Goal: Task Accomplishment & Management: Use online tool/utility

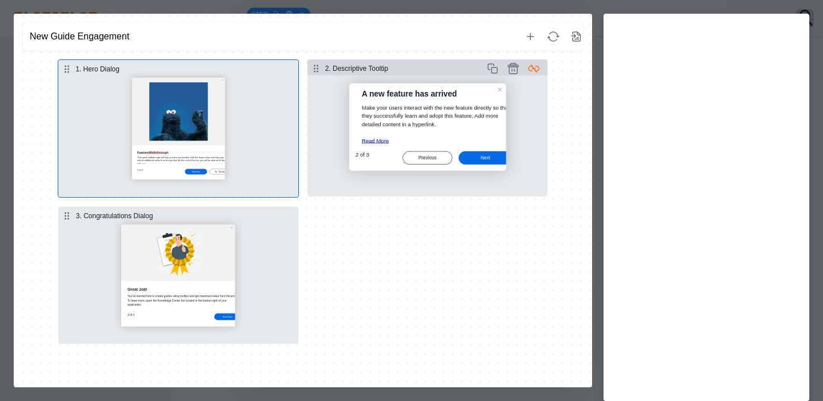
click at [337, 170] on button "Select step" at bounding box center [427, 135] width 240 height 121
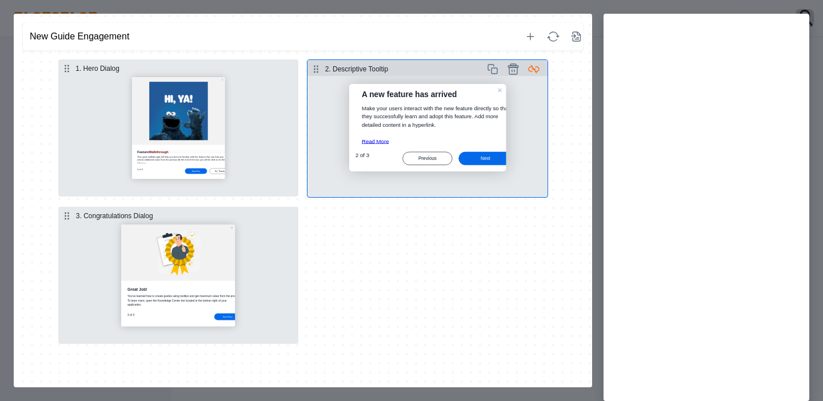
click at [476, 126] on button "Select step" at bounding box center [427, 136] width 240 height 121
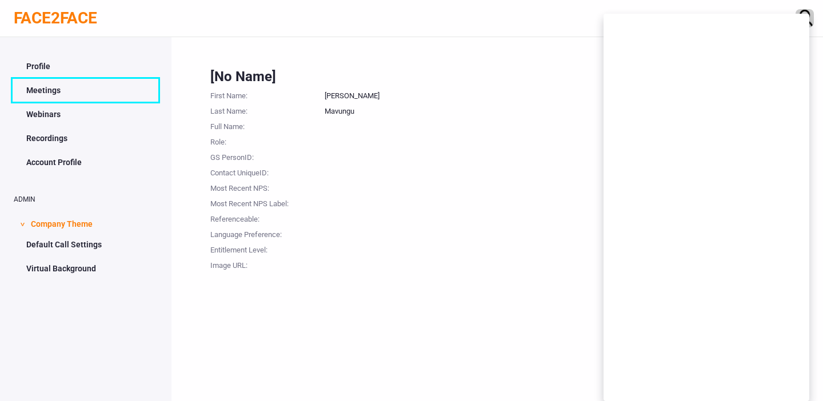
click at [64, 93] on link "Meetings" at bounding box center [86, 90] width 144 height 22
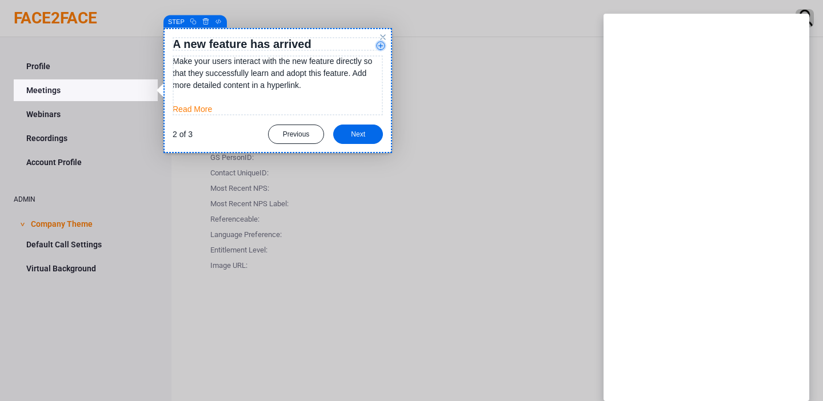
click at [203, 44] on strong "A new feature has arrived" at bounding box center [242, 44] width 139 height 13
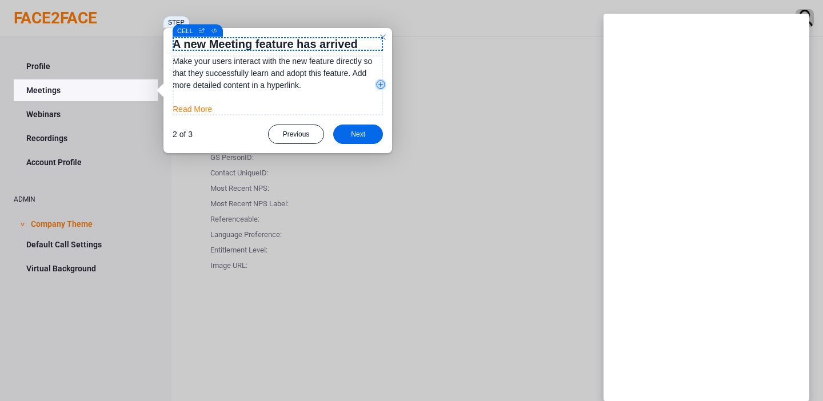
click at [191, 75] on span "Make your users interact with the new feature directly so that they successfull…" at bounding box center [272, 73] width 199 height 33
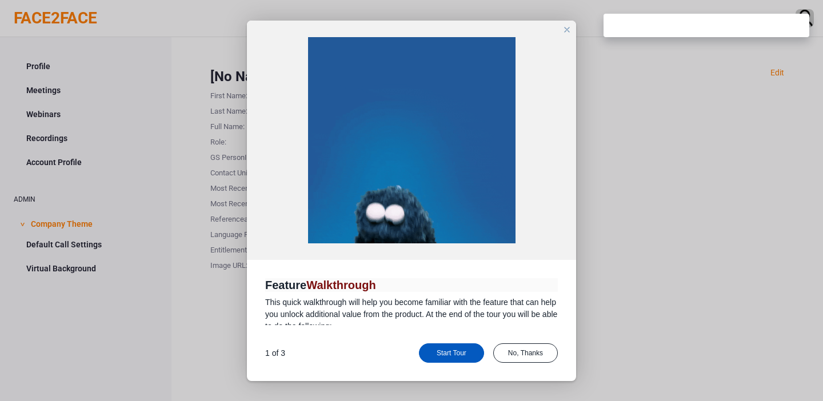
click at [453, 358] on div "Start Tour" at bounding box center [451, 352] width 65 height 19
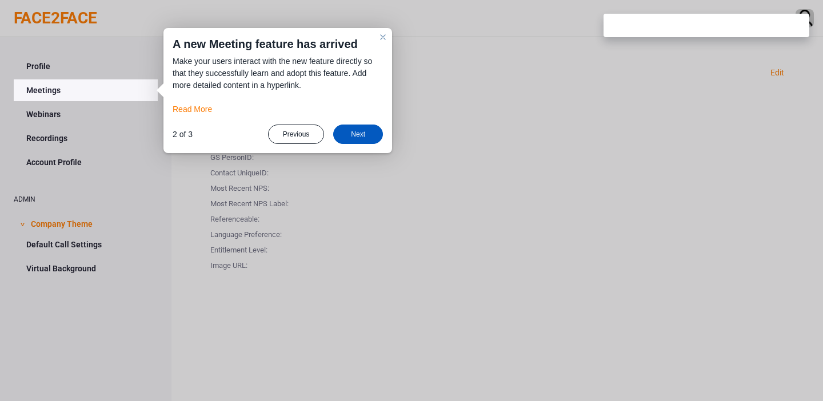
click at [363, 135] on div "Next" at bounding box center [358, 134] width 50 height 19
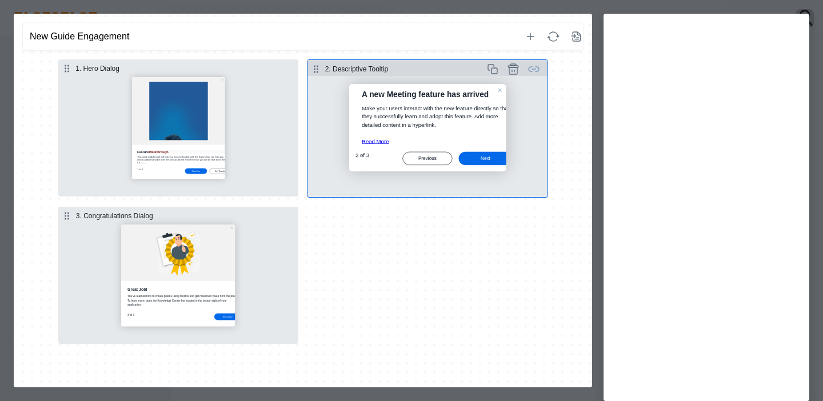
click at [426, 117] on button "Select step" at bounding box center [427, 136] width 240 height 121
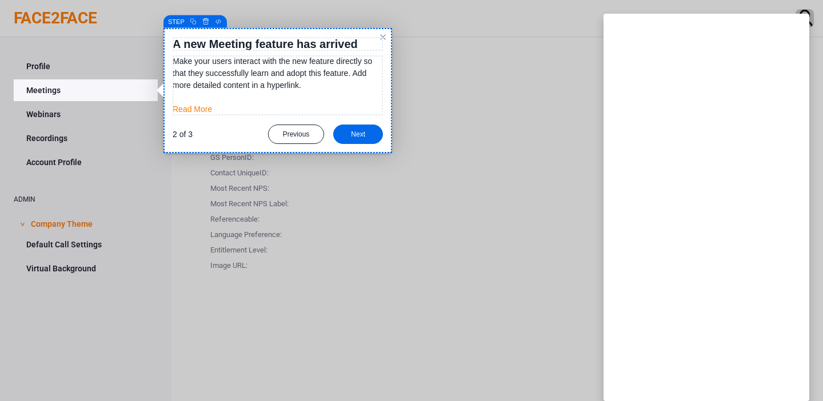
click at [335, 145] on div "Bold Italic Underline Strikethrough Superscript Roboto Arial Georgia Impact Tah…" at bounding box center [277, 90] width 229 height 125
click at [42, 94] on link "Meetings" at bounding box center [86, 90] width 144 height 22
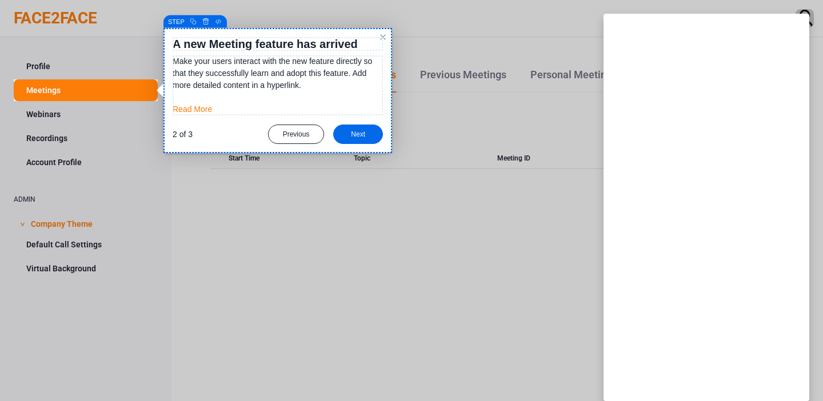
click at [74, 21] on div at bounding box center [86, 39] width 144 height 79
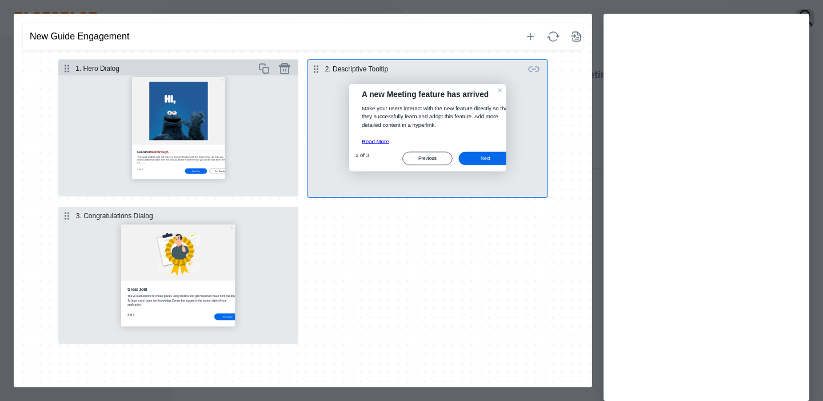
click at [217, 137] on button "Select step" at bounding box center [178, 135] width 240 height 121
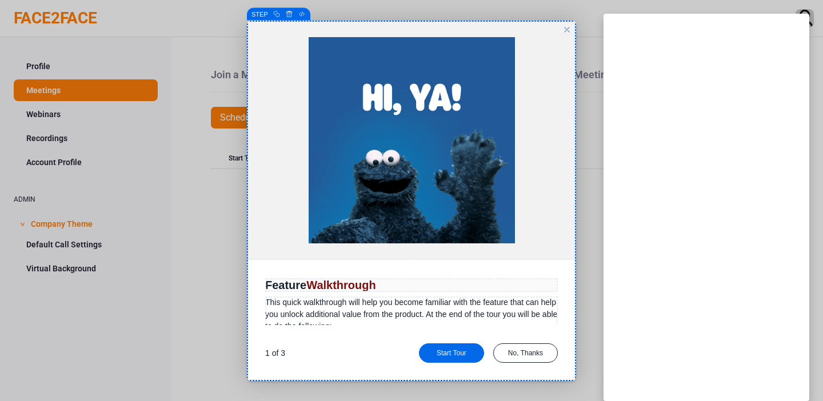
click at [81, 20] on div at bounding box center [411, 200] width 823 height 401
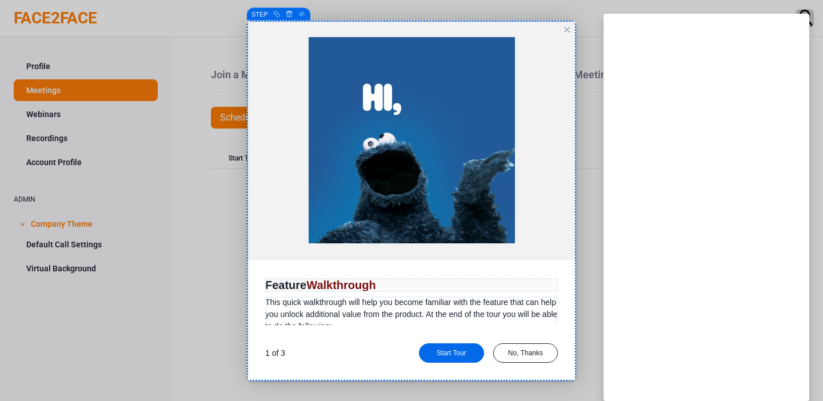
click at [566, 33] on div "close" at bounding box center [566, 29] width 9 height 9
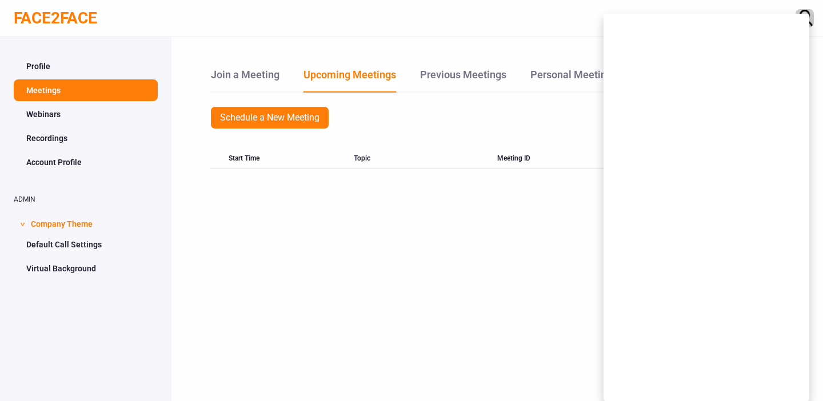
click at [76, 25] on link "FACE2FACE" at bounding box center [55, 18] width 83 height 19
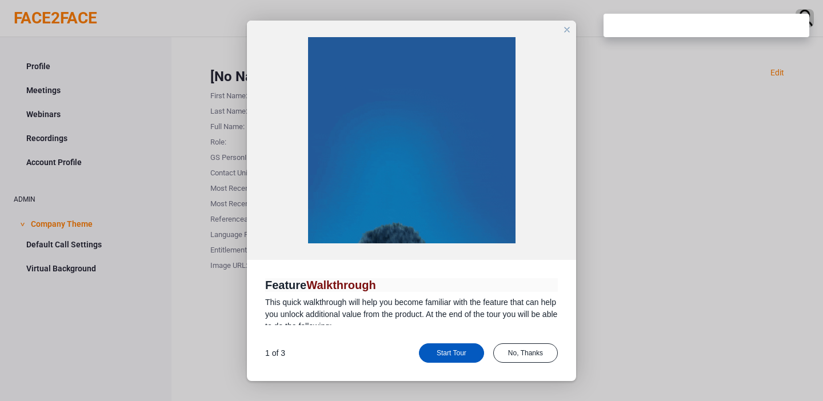
click at [463, 351] on div "Start Tour" at bounding box center [451, 352] width 65 height 19
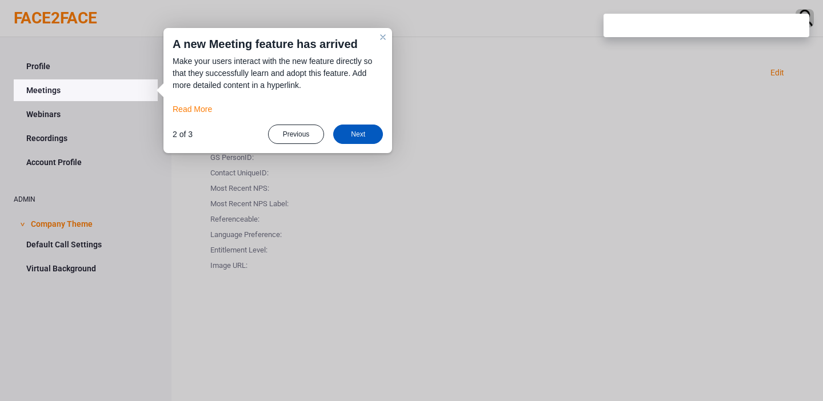
click at [353, 133] on div "Next" at bounding box center [358, 134] width 50 height 19
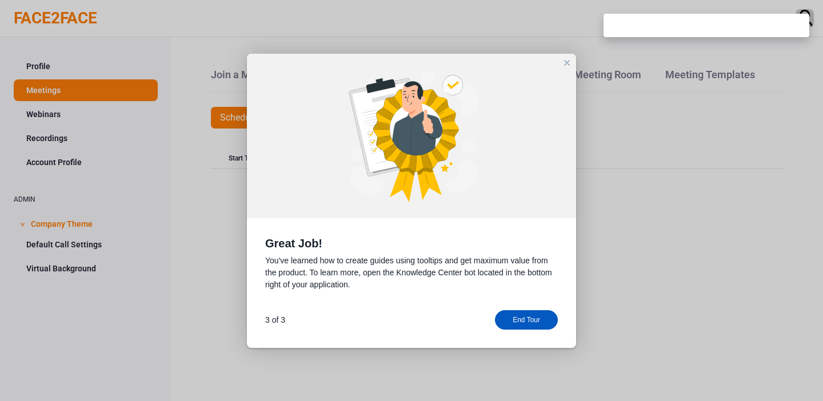
click at [512, 328] on div "End Tour" at bounding box center [526, 319] width 63 height 19
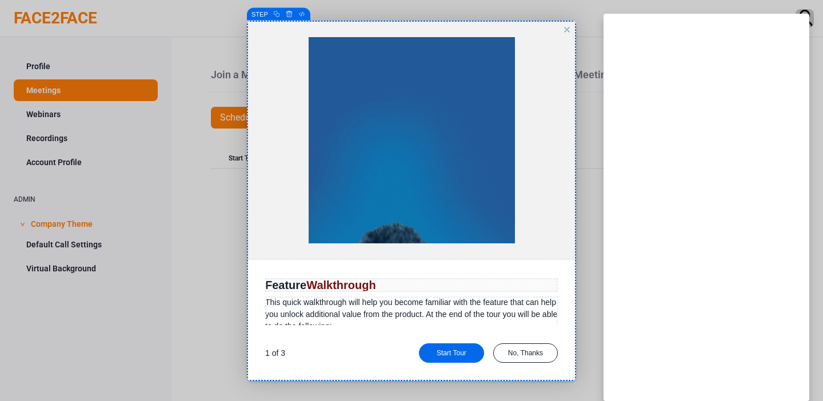
click at [526, 351] on li "How to use tooltips for focused attention on elements" at bounding box center [419, 355] width 275 height 12
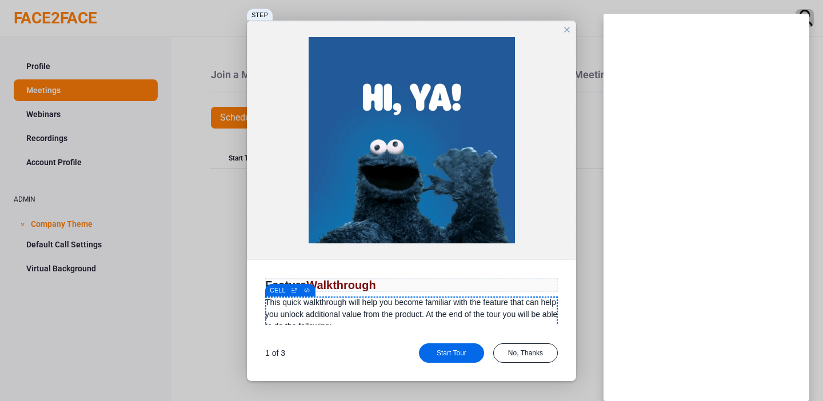
click at [522, 357] on li "How to use tooltips for focused attention on elements" at bounding box center [419, 355] width 275 height 12
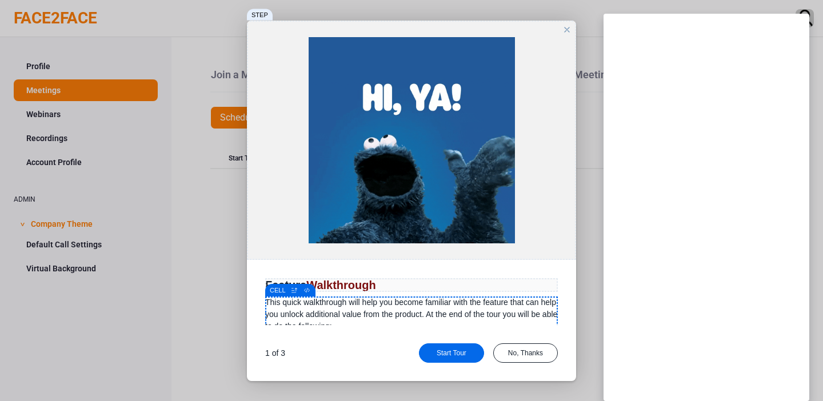
click at [564, 32] on div "close" at bounding box center [566, 29] width 9 height 9
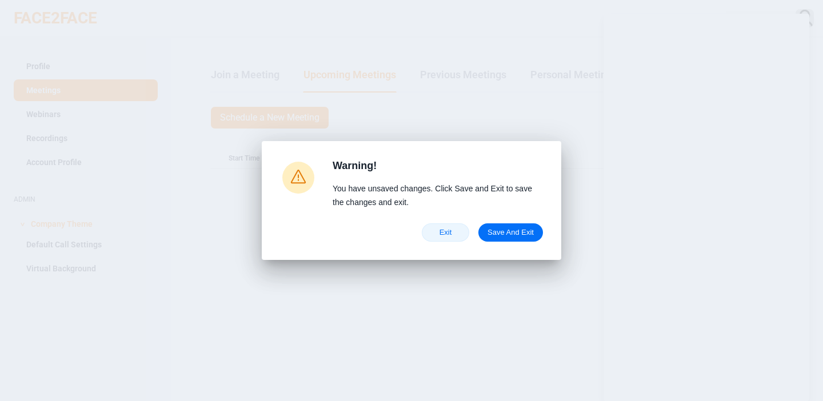
click at [440, 235] on span "Exit" at bounding box center [445, 232] width 28 height 9
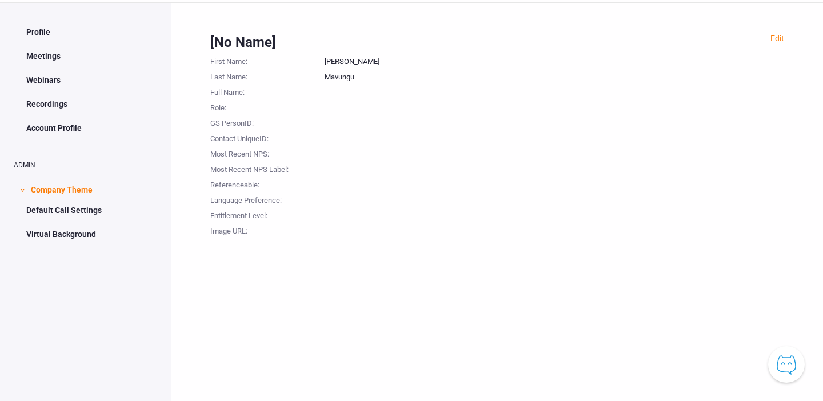
scroll to position [37, 0]
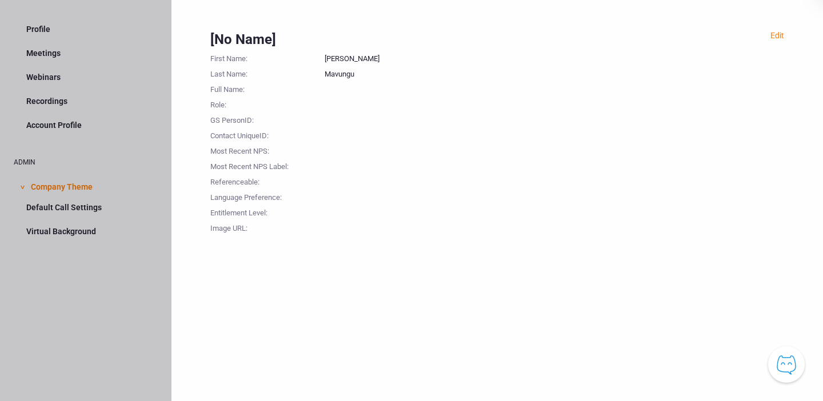
click at [68, 70] on div at bounding box center [85, 200] width 171 height 401
click at [46, 83] on div at bounding box center [85, 200] width 171 height 401
click at [46, 78] on div at bounding box center [85, 200] width 171 height 401
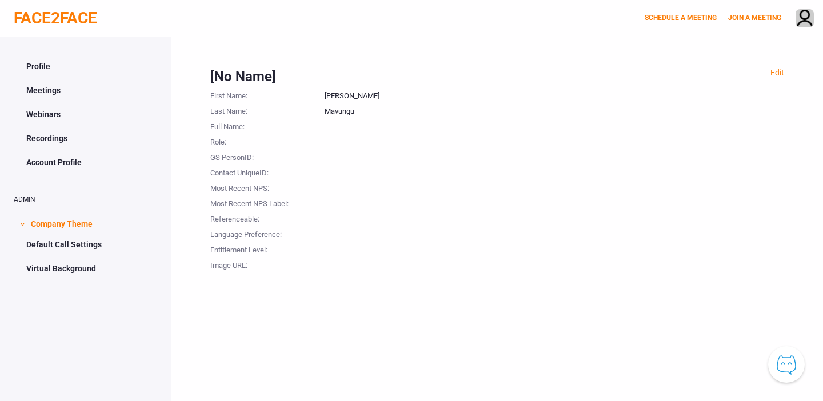
click at [38, 115] on link "Webinars" at bounding box center [86, 114] width 144 height 22
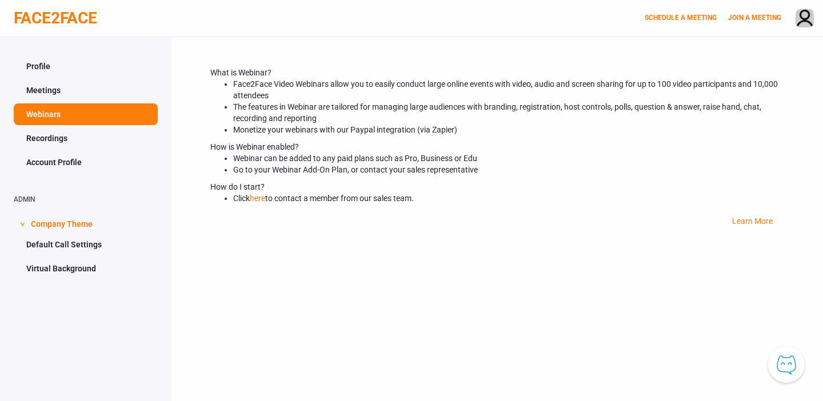
click at [46, 135] on link "Recordings" at bounding box center [86, 138] width 144 height 22
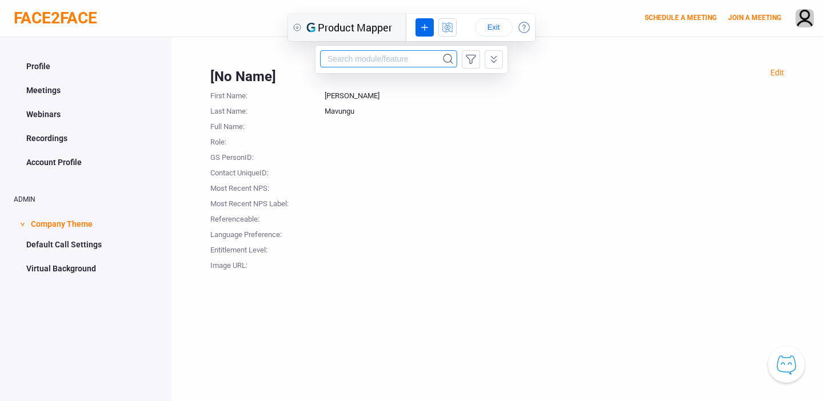
click at [378, 61] on input "string" at bounding box center [381, 58] width 121 height 17
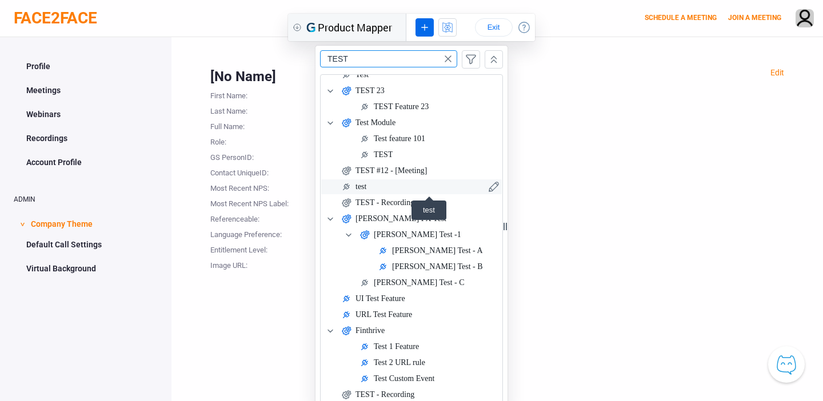
scroll to position [37, 0]
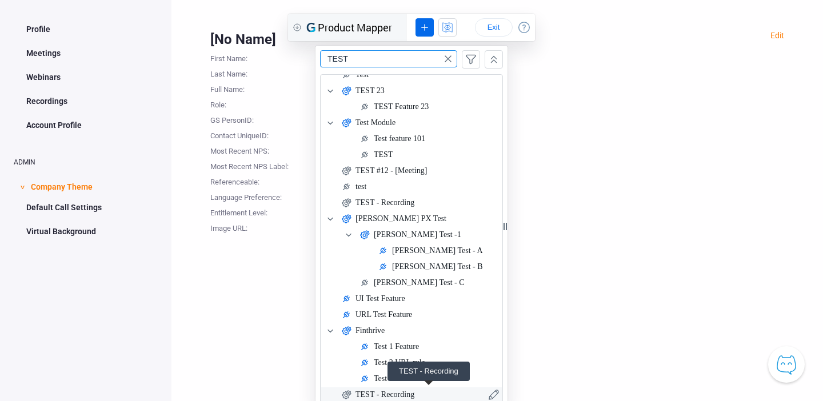
click at [370, 392] on div "TEST - Recording" at bounding box center [384, 395] width 59 height 14
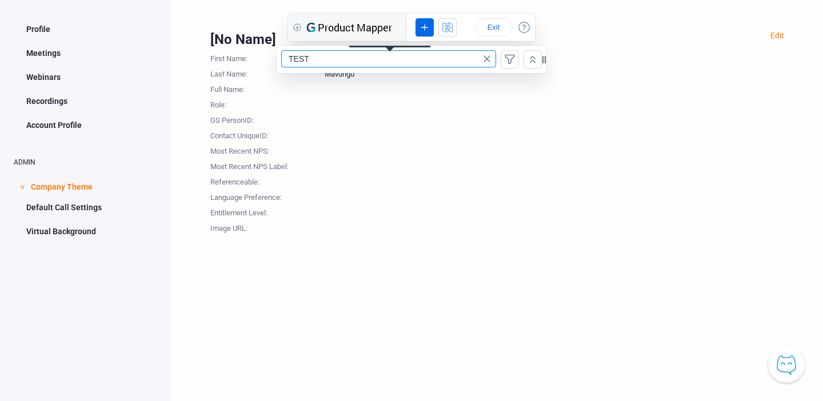
type input "TEST - Recording"
click at [402, 59] on input "string" at bounding box center [348, 58] width 133 height 17
click at [424, 57] on icon at bounding box center [422, 59] width 6 height 6
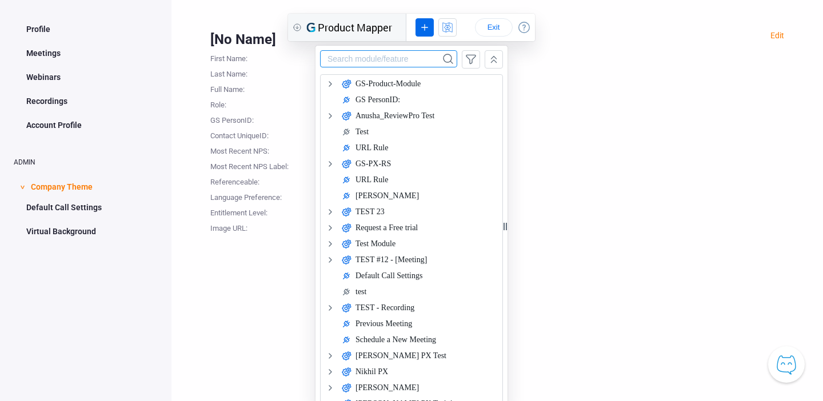
scroll to position [1309, 0]
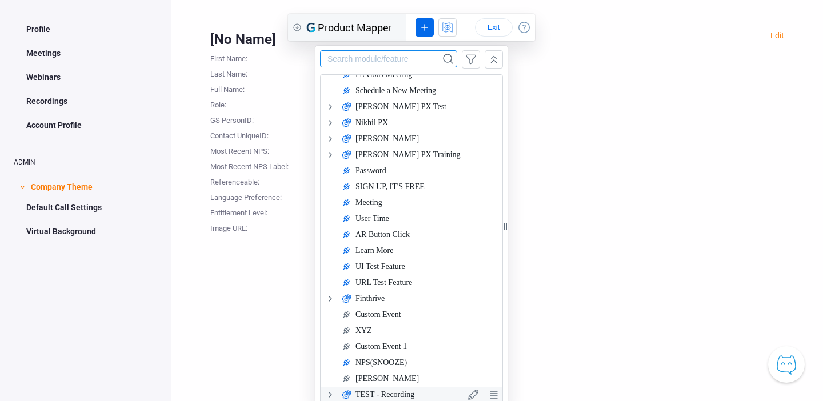
click at [329, 392] on icon at bounding box center [330, 395] width 14 height 14
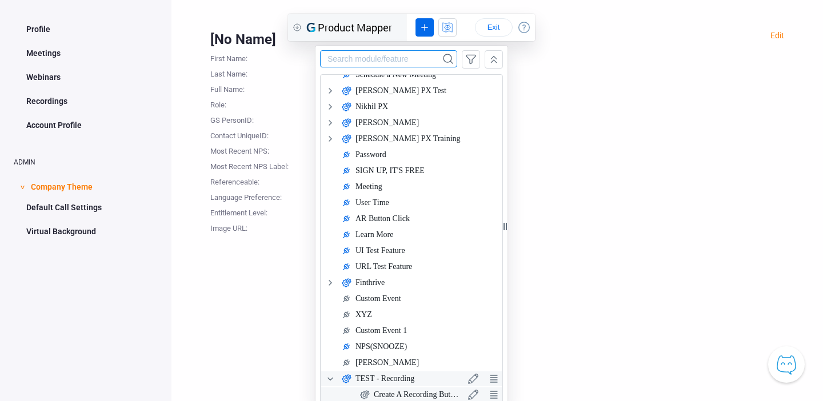
click at [395, 393] on div "Create A Recording Button" at bounding box center [417, 395] width 87 height 14
type input "Create A Recording Button"
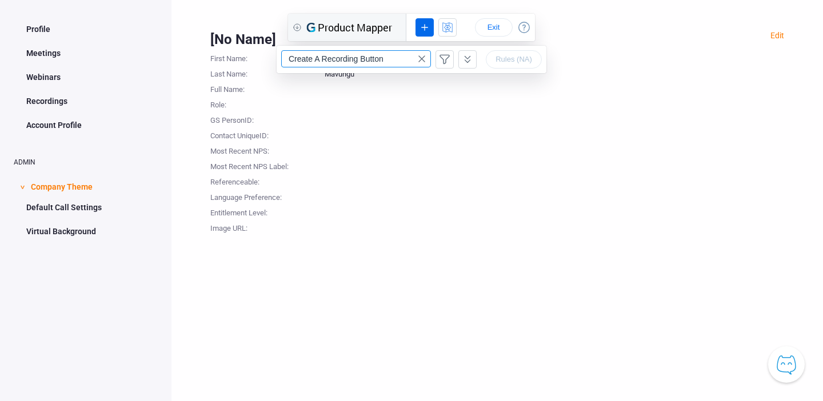
click at [50, 100] on link "Recordings" at bounding box center [86, 101] width 144 height 22
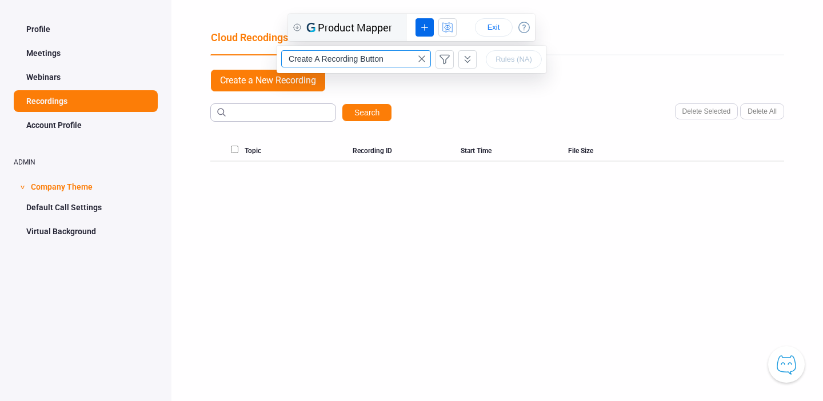
click at [321, 57] on input "string" at bounding box center [348, 58] width 133 height 17
click at [420, 27] on icon at bounding box center [424, 28] width 13 height 14
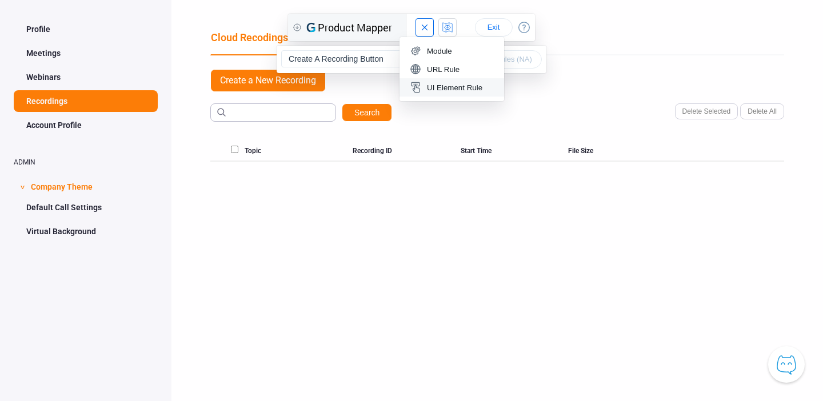
click at [447, 91] on div "UI Element Rule" at bounding box center [454, 87] width 55 height 9
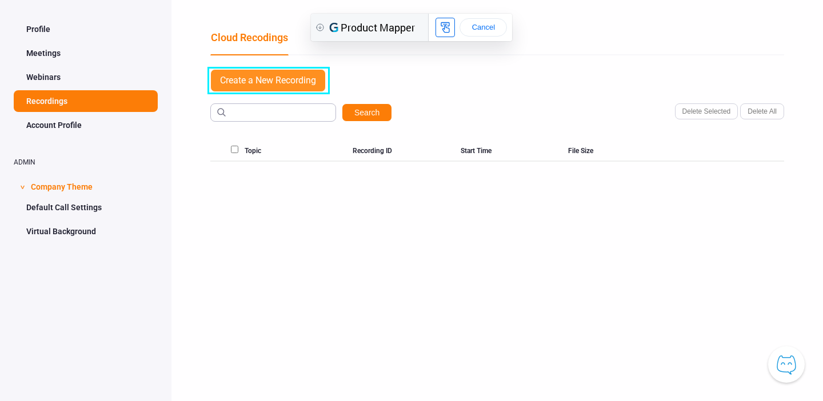
click at [287, 83] on link "Create a New Recording" at bounding box center [267, 80] width 115 height 23
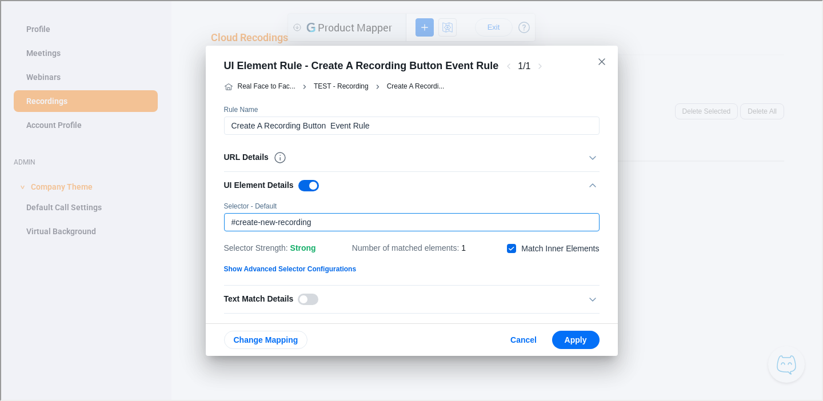
scroll to position [8, 0]
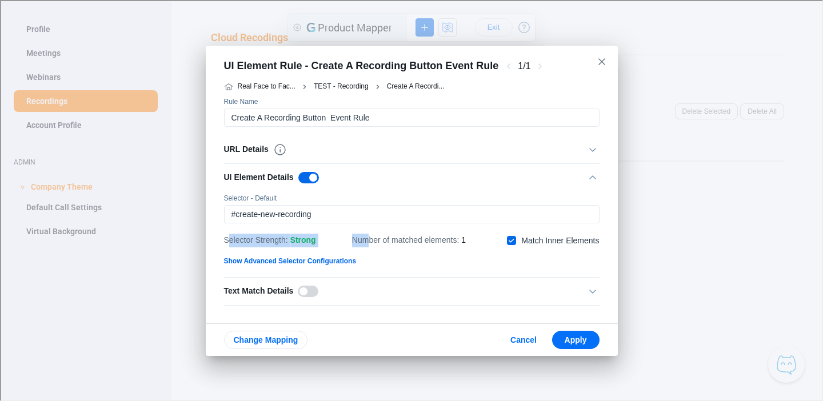
drag, startPoint x: 227, startPoint y: 237, endPoint x: 369, endPoint y: 237, distance: 141.7
click at [370, 237] on div "Selector Strength : strong Number of matched elements : 1 checkbox/without-labe…" at bounding box center [410, 239] width 375 height 19
click at [294, 243] on div "strong" at bounding box center [302, 240] width 26 height 14
click at [296, 236] on div "strong" at bounding box center [302, 240] width 26 height 14
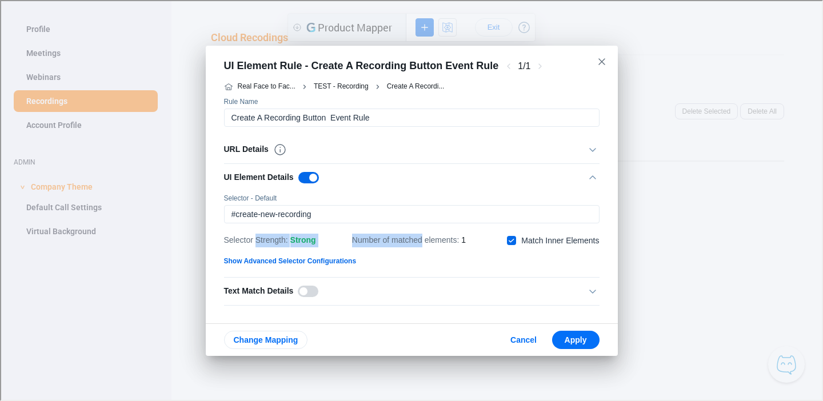
drag, startPoint x: 256, startPoint y: 240, endPoint x: 422, endPoint y: 234, distance: 165.8
click at [422, 234] on div "Selector Strength : strong Number of matched elements : 1 checkbox/without-labe…" at bounding box center [410, 239] width 375 height 19
click at [267, 242] on div "Selector Strength : strong" at bounding box center [269, 240] width 92 height 14
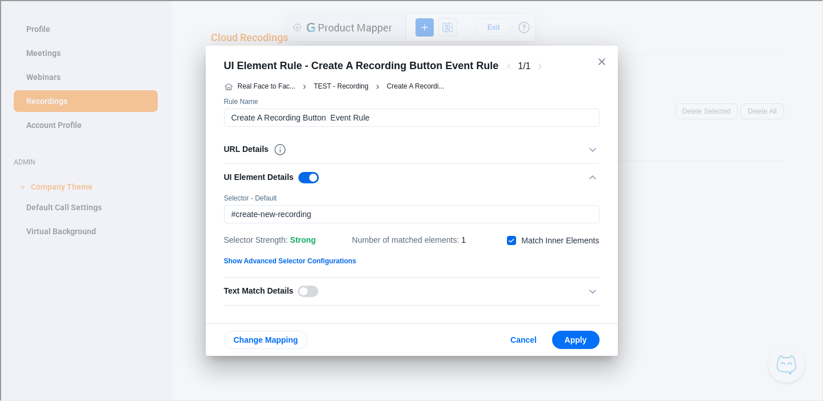
click at [303, 238] on div "strong" at bounding box center [302, 240] width 26 height 14
click at [327, 239] on div "Selector Strength : strong Number of matched elements : 1 checkbox/without-labe…" at bounding box center [410, 239] width 375 height 19
drag, startPoint x: 327, startPoint y: 239, endPoint x: 194, endPoint y: 239, distance: 133.1
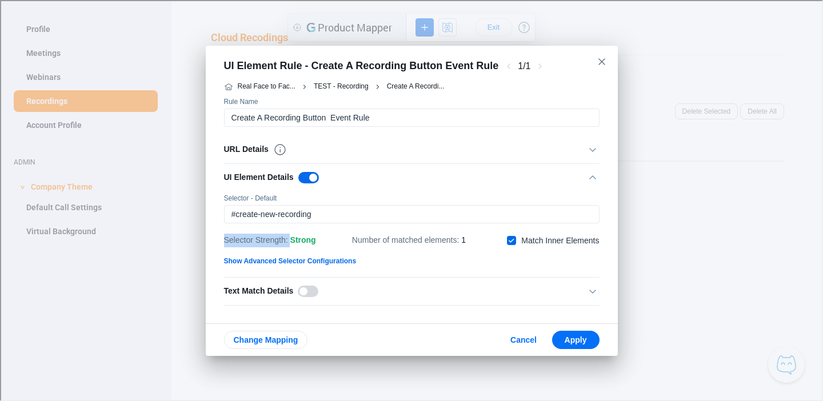
click at [194, 239] on div "UI Element Rule - Create A Recording Button Event Rule 1 / 1 Real Face to Fac..…" at bounding box center [410, 199] width 820 height 399
click at [326, 234] on div "Selector Strength : strong Number of matched elements : 1 checkbox/without-labe…" at bounding box center [410, 239] width 375 height 19
drag, startPoint x: 327, startPoint y: 237, endPoint x: 207, endPoint y: 237, distance: 119.4
click at [207, 237] on div "Real Face to Fac... TEST - Recording Create A Recordi... Rule Name URL Details …" at bounding box center [411, 200] width 412 height 246
click at [307, 239] on div "strong" at bounding box center [302, 240] width 26 height 14
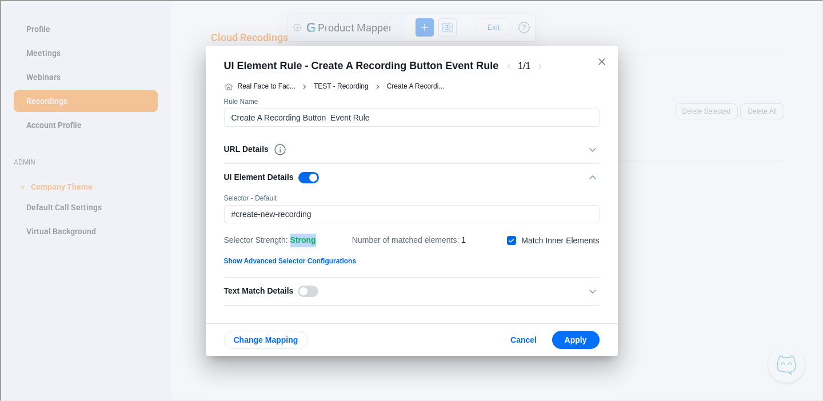
click at [307, 239] on div "strong" at bounding box center [302, 240] width 26 height 14
click at [327, 239] on div "Selector Strength : strong Number of matched elements : 1 checkbox/without-labe…" at bounding box center [410, 239] width 375 height 19
drag, startPoint x: 327, startPoint y: 239, endPoint x: 203, endPoint y: 238, distance: 123.4
click at [203, 238] on div "UI Element Rule - Create A Recording Button Event Rule 1 / 1 Real Face to Fac..…" at bounding box center [410, 199] width 820 height 399
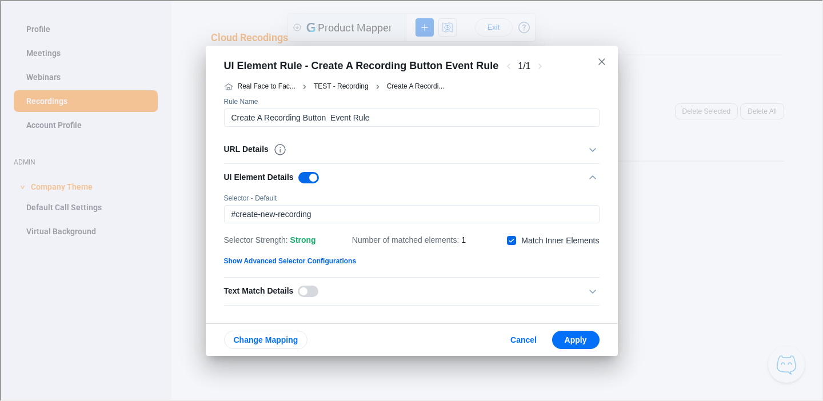
click at [295, 243] on div "strong" at bounding box center [302, 240] width 26 height 14
click at [579, 339] on span "Apply" at bounding box center [574, 338] width 29 height 9
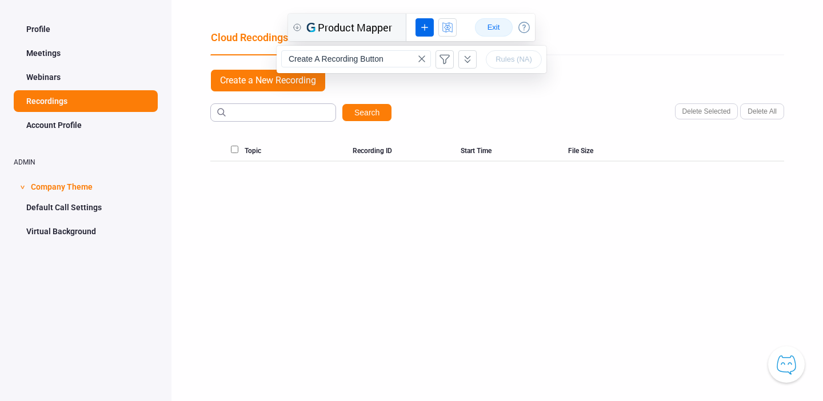
click at [495, 27] on span "Exit" at bounding box center [493, 27] width 18 height 9
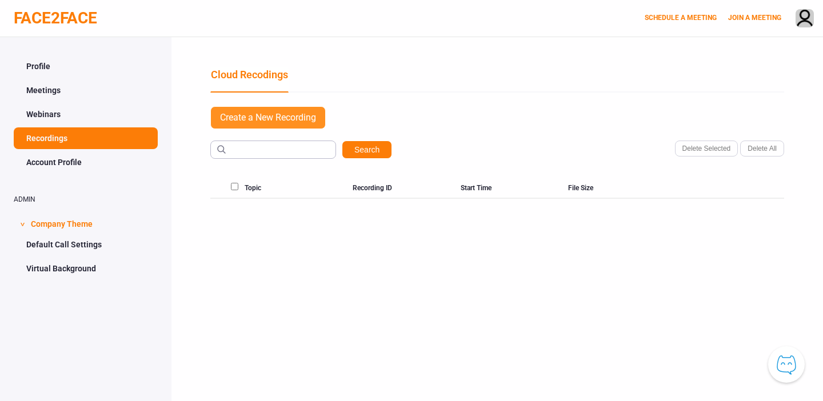
click at [268, 114] on link "Create a New Recording" at bounding box center [267, 117] width 115 height 23
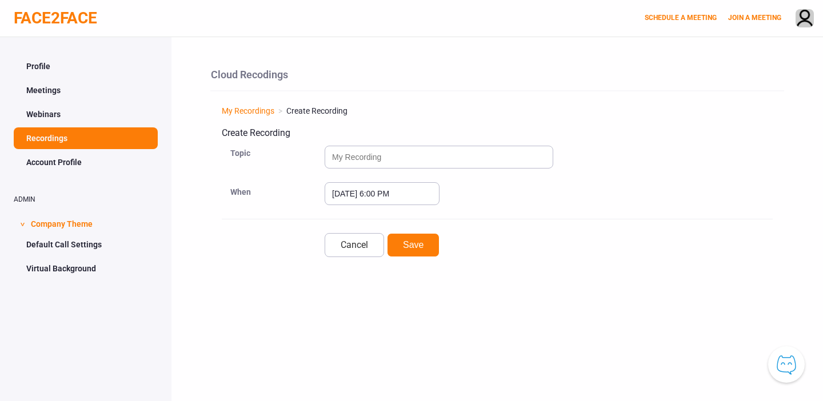
click at [37, 62] on link "Profile" at bounding box center [86, 66] width 144 height 22
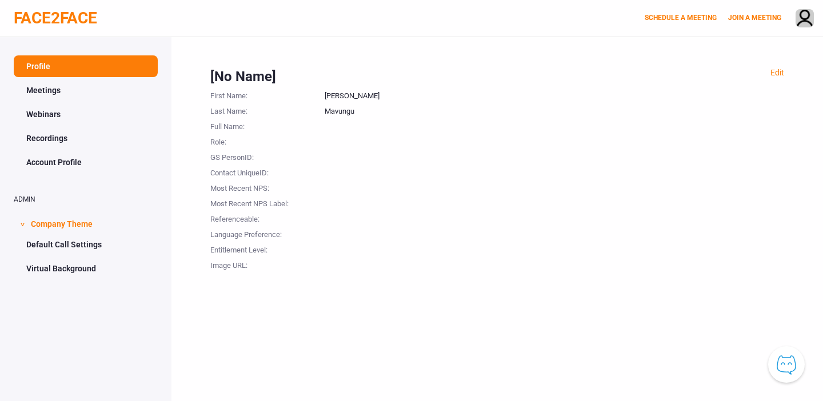
click at [70, 149] on link "Recordings" at bounding box center [86, 138] width 144 height 22
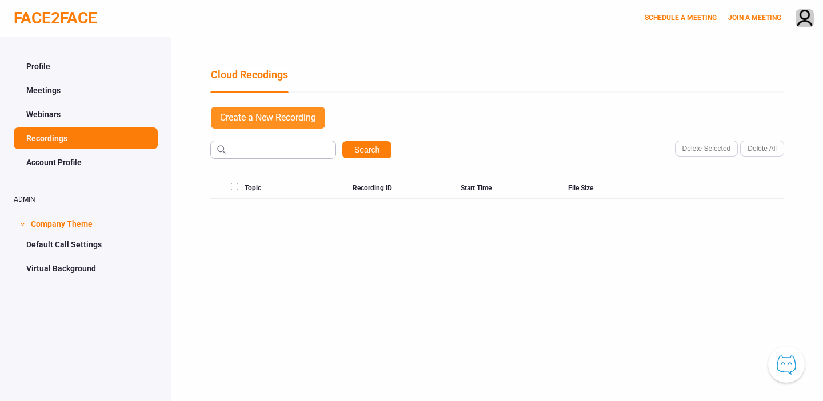
click at [239, 114] on link "Create a New Recording" at bounding box center [267, 117] width 115 height 23
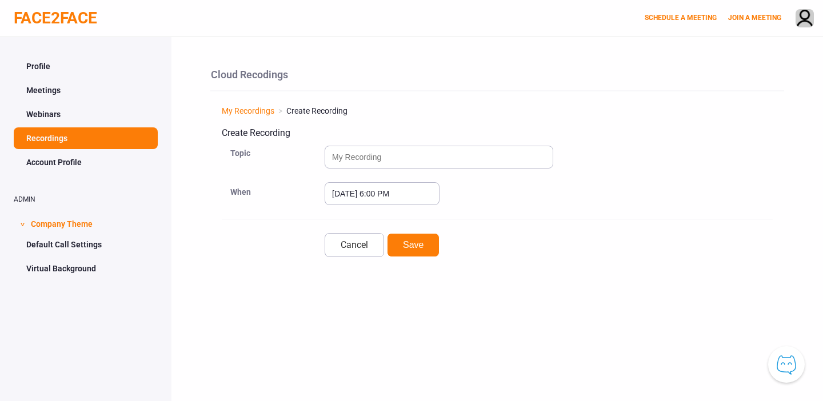
click at [32, 89] on link "Meetings" at bounding box center [86, 90] width 144 height 22
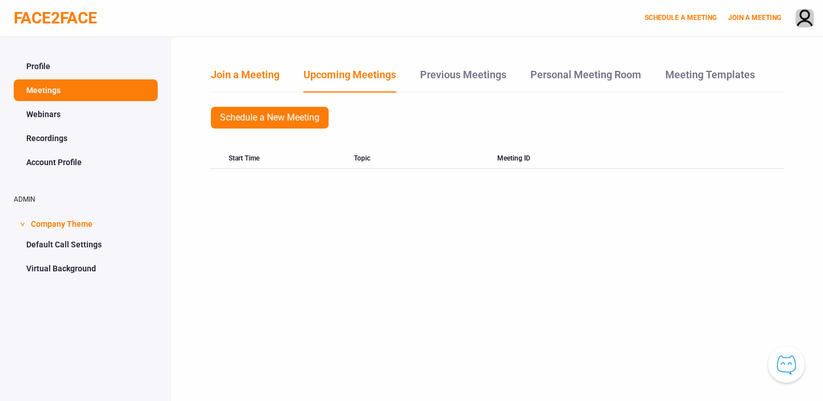
click at [241, 78] on link "Join a Meeting" at bounding box center [245, 79] width 70 height 25
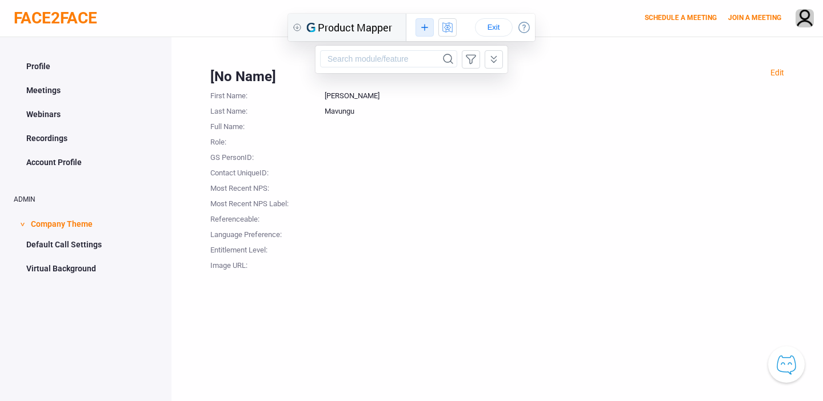
click at [427, 29] on icon at bounding box center [424, 28] width 13 height 14
click at [432, 89] on div "UI Element Rule" at bounding box center [454, 87] width 55 height 9
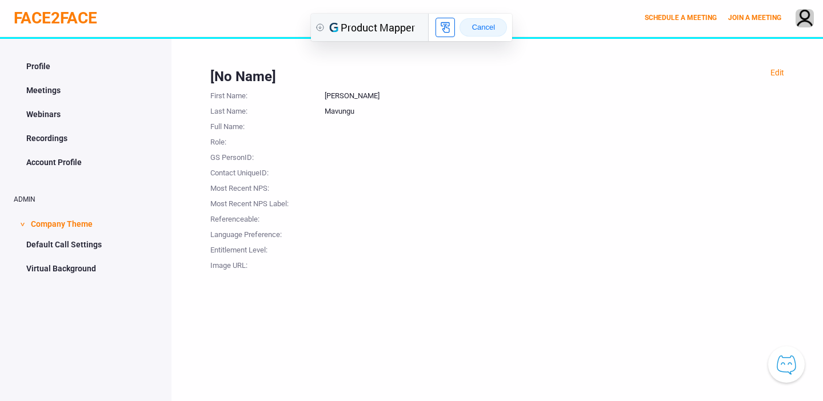
click at [483, 23] on span "Cancel" at bounding box center [483, 27] width 28 height 9
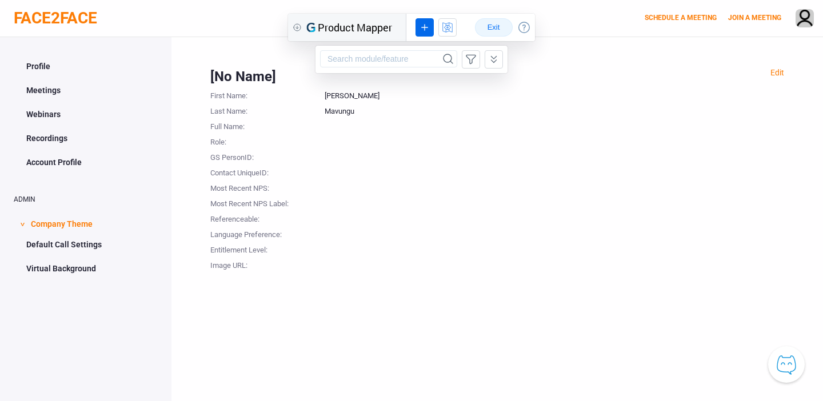
click at [504, 28] on button "Exit" at bounding box center [494, 27] width 38 height 18
